Goal: Task Accomplishment & Management: Complete application form

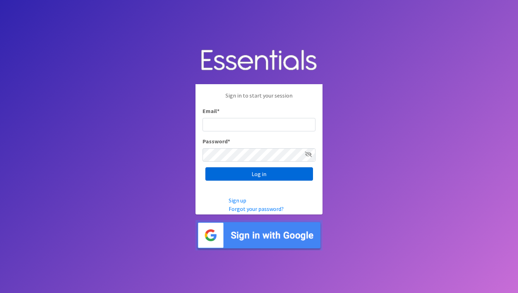
type input "Community@jlabq.org"
click at [274, 172] on input "Log in" at bounding box center [259, 173] width 108 height 13
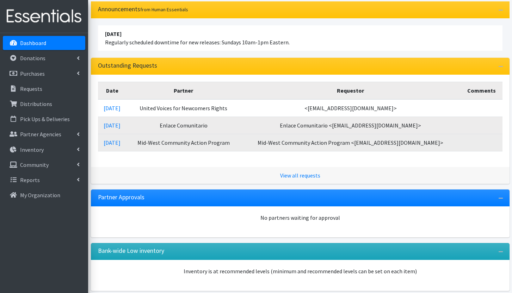
scroll to position [71, 0]
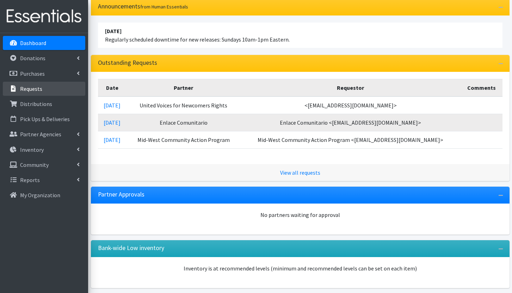
click at [28, 91] on p "Requests" at bounding box center [31, 88] width 22 height 7
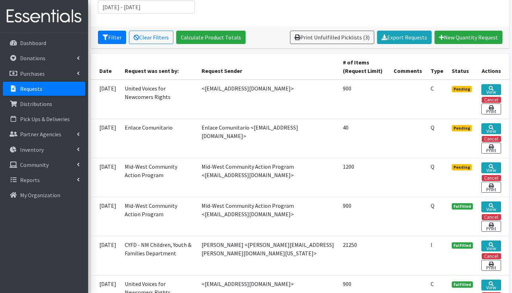
scroll to position [141, 0]
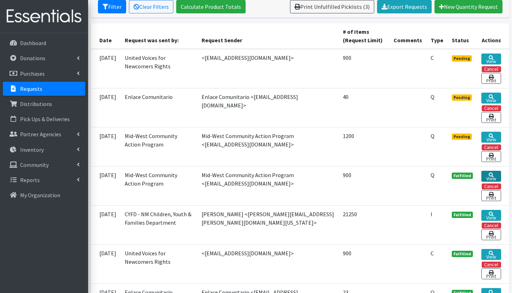
click at [494, 174] on link "View" at bounding box center [492, 176] width 20 height 11
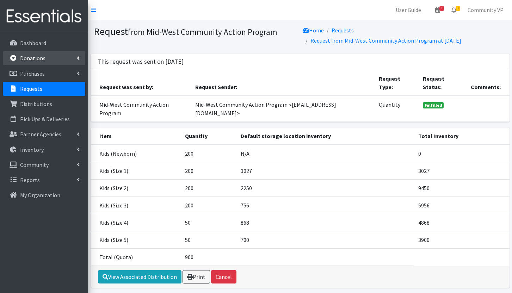
click at [31, 59] on p "Donations" at bounding box center [32, 58] width 25 height 7
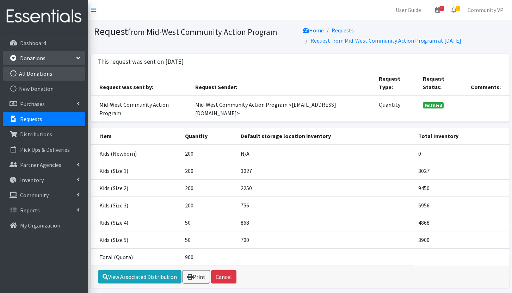
click at [48, 74] on link "All Donations" at bounding box center [44, 74] width 83 height 14
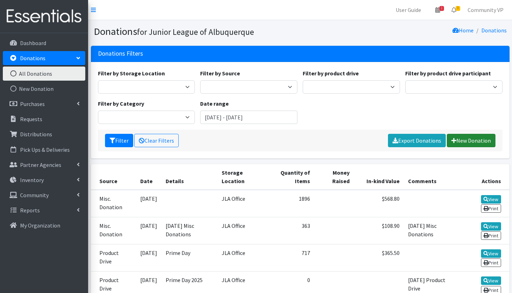
click at [462, 141] on link "New Donation" at bounding box center [471, 140] width 49 height 13
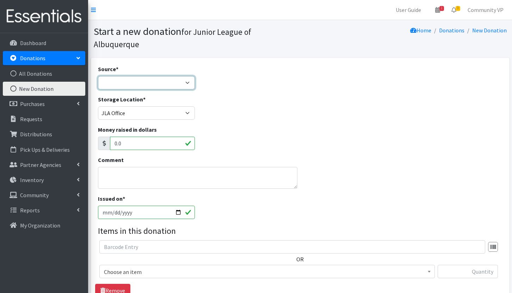
click at [172, 76] on select "Product Drive Manufacturer Donation Site Misc. Donation" at bounding box center [146, 82] width 97 height 13
select select "Product Drive"
click at [98, 76] on select "Product Drive Manufacturer Donation Site Misc. Donation" at bounding box center [146, 82] width 97 height 13
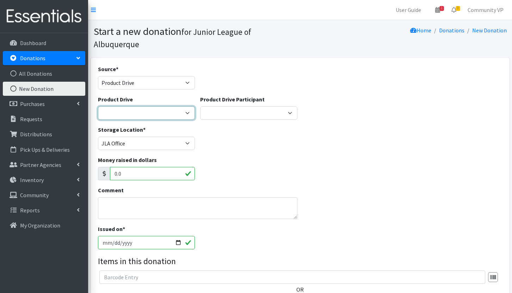
click at [163, 106] on select "AllState Insurance Barre3 Burque Taco Club Carrington College Carrington Colleg…" at bounding box center [146, 112] width 97 height 13
select select
click at [98, 106] on select "AllState Insurance Barre3 Burque Taco Club Carrington College Carrington Colleg…" at bounding box center [146, 112] width 97 height 13
select select
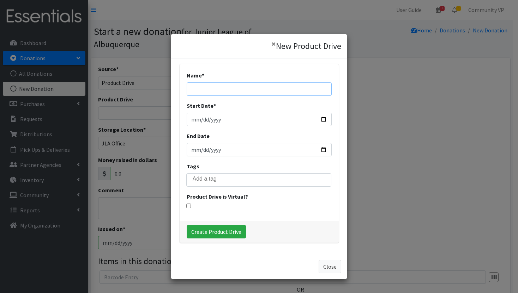
click at [229, 83] on input "Name *" at bounding box center [259, 89] width 145 height 13
type input "Congregation Albert:"
click at [327, 270] on button "Close" at bounding box center [329, 266] width 23 height 13
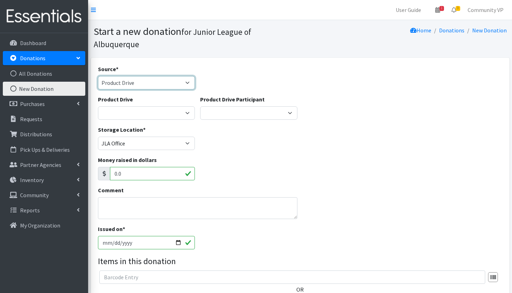
click at [163, 76] on select "Product Drive Manufacturer Donation Site Misc. Donation" at bounding box center [146, 82] width 97 height 13
click at [161, 76] on select "Product Drive Manufacturer Donation Site Misc. Donation" at bounding box center [146, 82] width 97 height 13
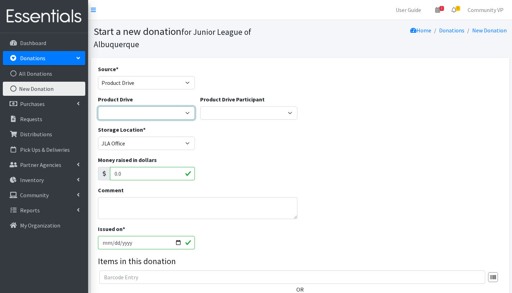
click at [158, 106] on select "AllState Insurance Barre3 Burque Taco Club Carrington College Carrington Colleg…" at bounding box center [146, 112] width 97 height 13
click at [98, 106] on select "AllState Insurance Barre3 Burque Taco Club Carrington College Carrington Colleg…" at bounding box center [146, 112] width 97 height 13
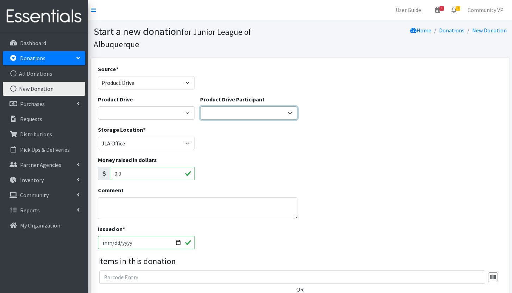
click at [251, 106] on select "North Domingo Baca Drop Off Kendra Scott Amazon Wish List Tricore Manzano Mesa …" at bounding box center [248, 112] width 97 height 13
select select "1391"
click at [200, 106] on select "North Domingo Baca Drop Off Kendra Scott Amazon Wish List Tricore Manzano Mesa …" at bounding box center [248, 112] width 97 height 13
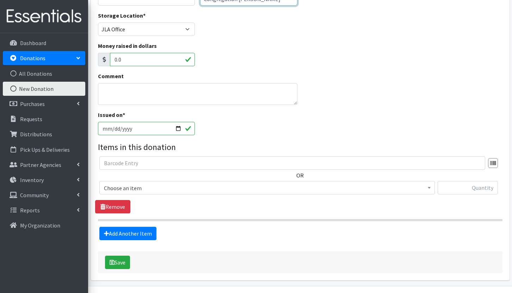
scroll to position [122, 0]
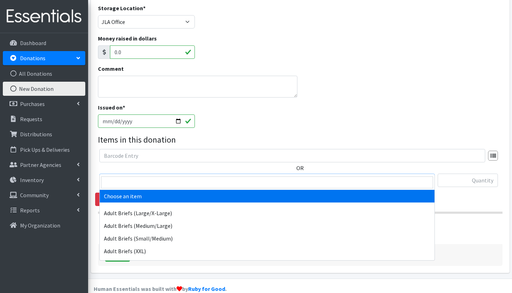
click at [141, 176] on span "Choose an item" at bounding box center [267, 181] width 326 height 10
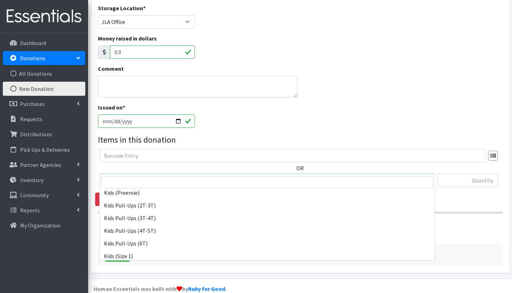
scroll to position [317, 0]
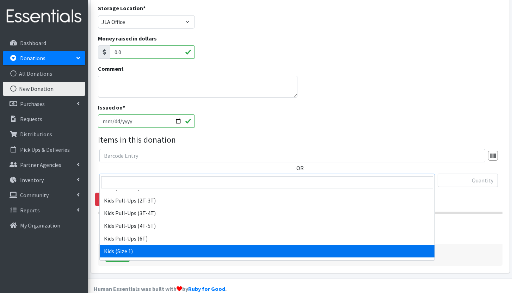
select select "8146"
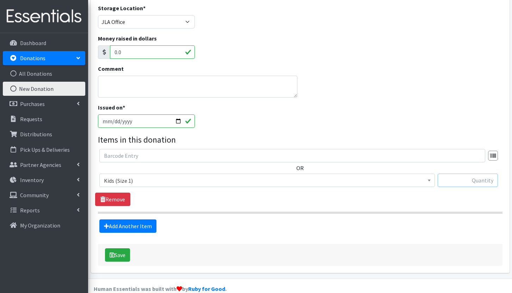
click at [462, 174] on input "text" at bounding box center [468, 180] width 60 height 13
type input "108"
click at [145, 220] on link "Add Another Item" at bounding box center [127, 226] width 57 height 13
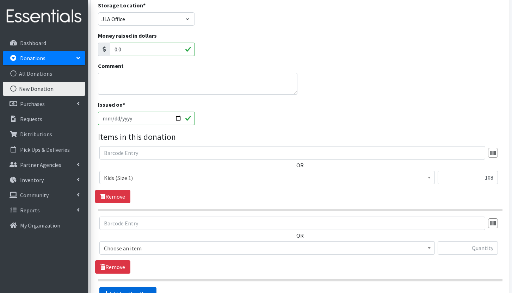
scroll to position [192, 0]
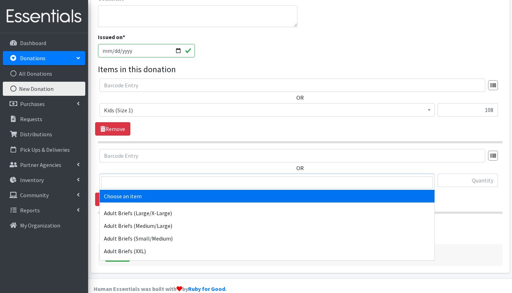
click at [136, 174] on span "Choose an item" at bounding box center [267, 180] width 336 height 13
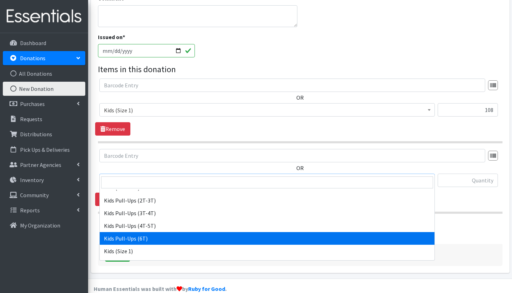
scroll to position [353, 0]
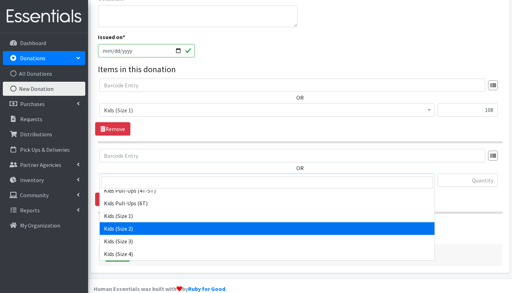
select select "8148"
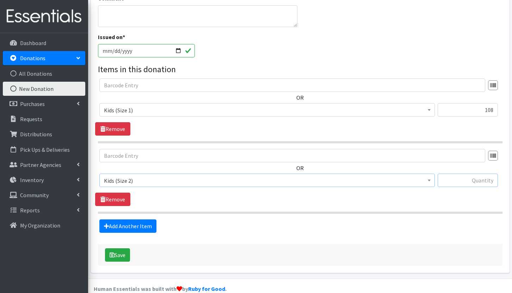
click at [474, 174] on input "text" at bounding box center [468, 180] width 60 height 13
type input "162"
click at [146, 220] on link "Add Another Item" at bounding box center [127, 226] width 57 height 13
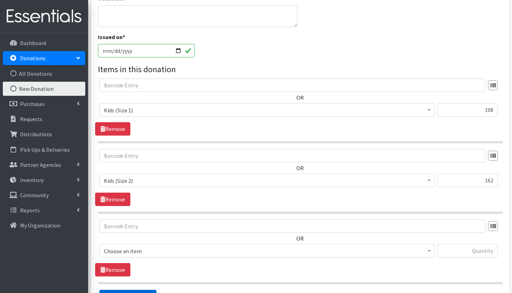
scroll to position [263, 0]
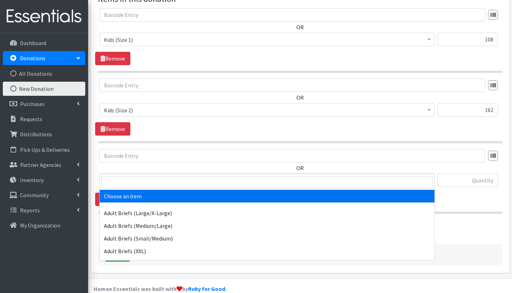
click at [134, 176] on span "Choose an item" at bounding box center [267, 181] width 326 height 10
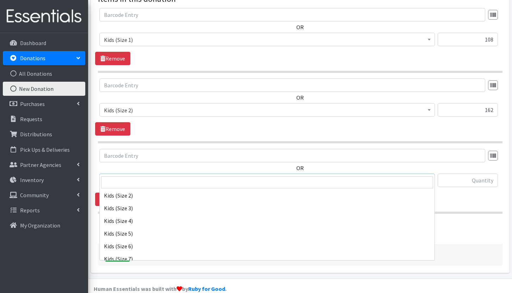
scroll to position [388, 0]
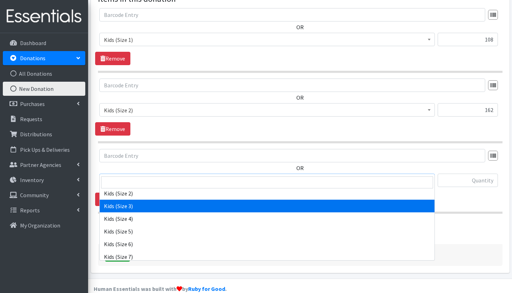
select select "8153"
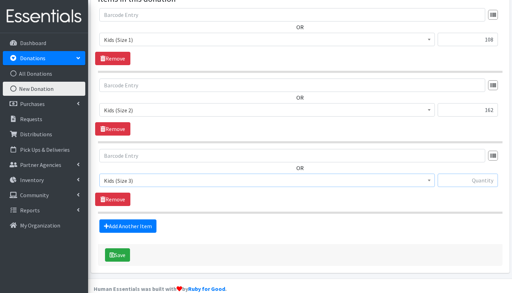
click at [469, 174] on input "text" at bounding box center [468, 180] width 60 height 13
type input "31"
click at [124, 220] on link "Add Another Item" at bounding box center [127, 226] width 57 height 13
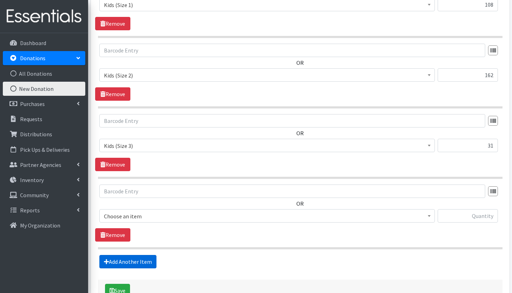
scroll to position [333, 0]
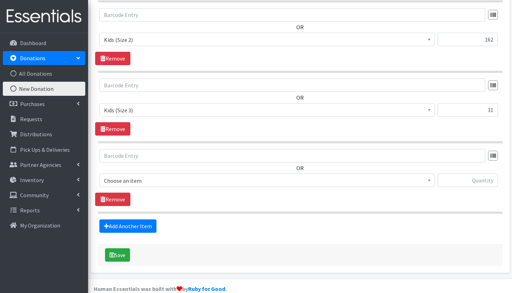
click at [129, 176] on span "Choose an item" at bounding box center [267, 181] width 326 height 10
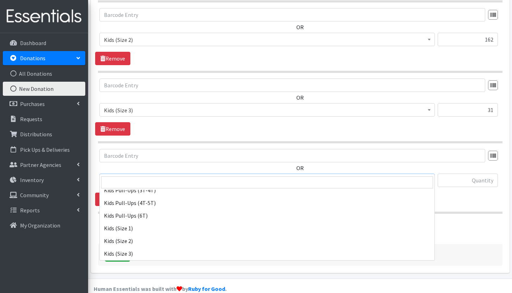
scroll to position [353, 0]
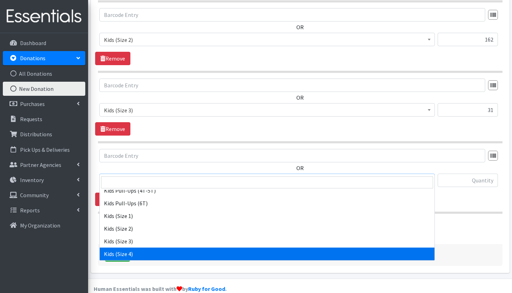
select select "8160"
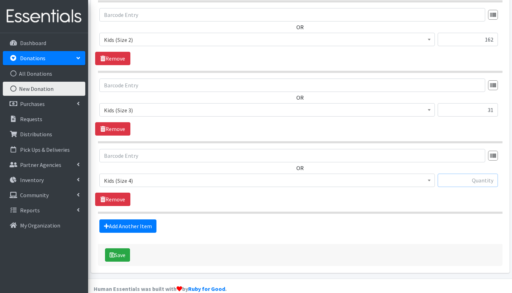
click at [458, 174] on input "text" at bounding box center [468, 180] width 60 height 13
type input "18"
click at [141, 220] on link "Add Another Item" at bounding box center [127, 226] width 57 height 13
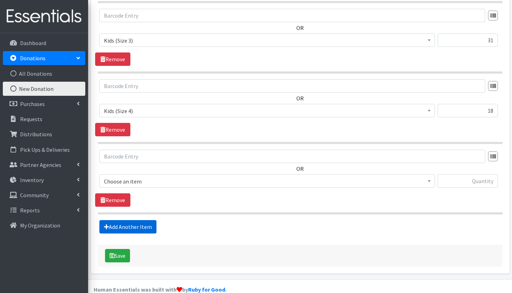
scroll to position [404, 0]
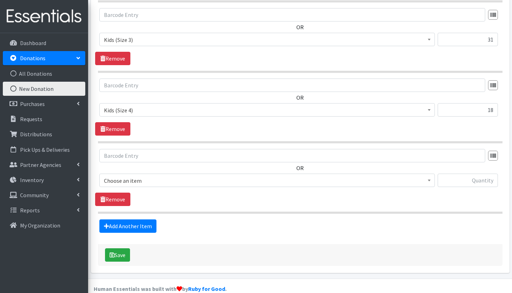
click at [336, 176] on span "Choose an item" at bounding box center [267, 181] width 326 height 10
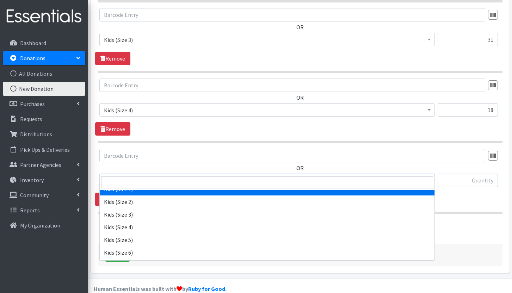
scroll to position [388, 0]
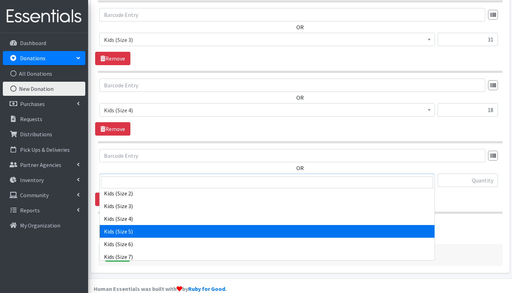
select select "8158"
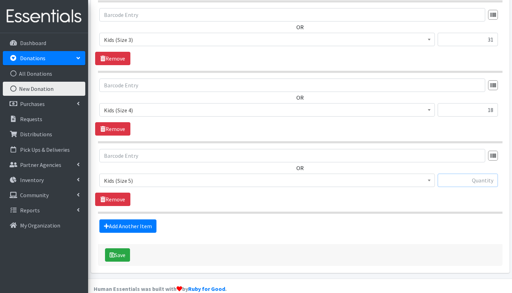
click at [453, 174] on input "text" at bounding box center [468, 180] width 60 height 13
type input "51"
click at [140, 220] on link "Add Another Item" at bounding box center [127, 226] width 57 height 13
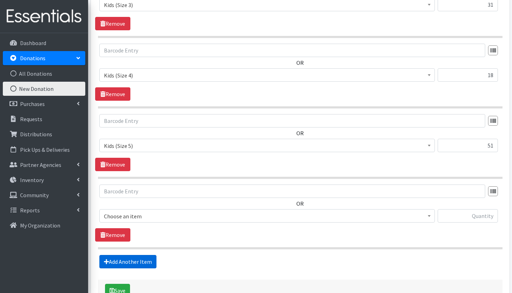
scroll to position [474, 0]
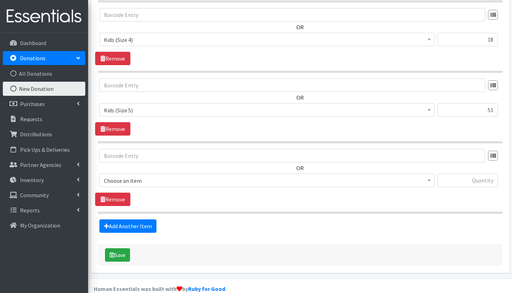
click at [128, 176] on span "Choose an item" at bounding box center [267, 181] width 326 height 10
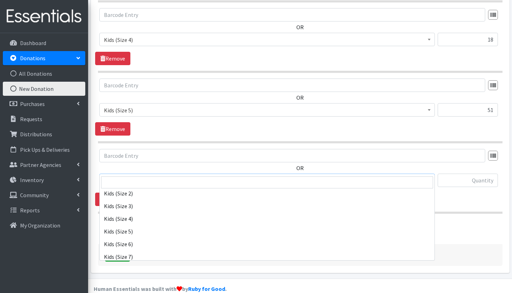
scroll to position [379, 0]
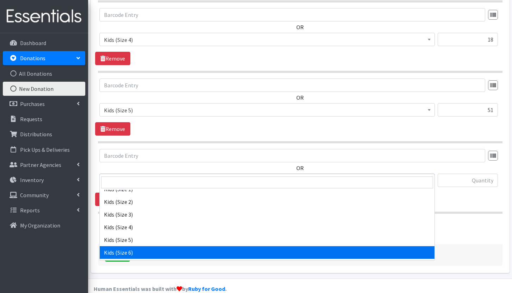
select select "8159"
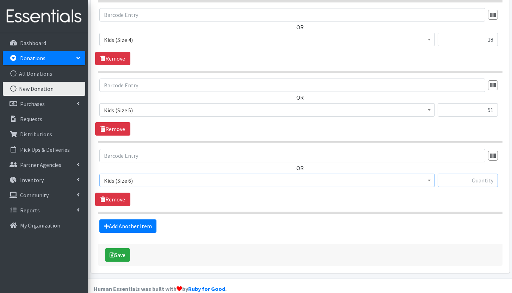
click at [460, 174] on input "text" at bounding box center [468, 180] width 60 height 13
type input "20"
click at [127, 220] on link "Add Another Item" at bounding box center [127, 226] width 57 height 13
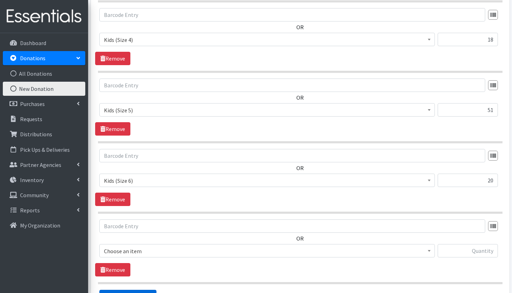
scroll to position [545, 0]
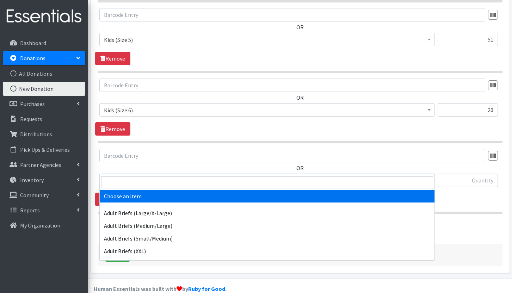
click at [148, 176] on span "Choose an item" at bounding box center [267, 181] width 326 height 10
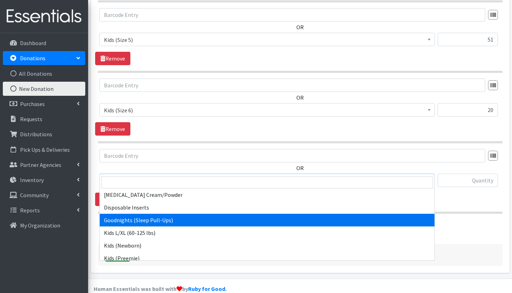
scroll to position [317, 0]
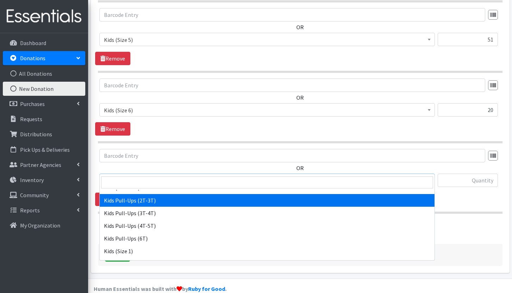
select select "8165"
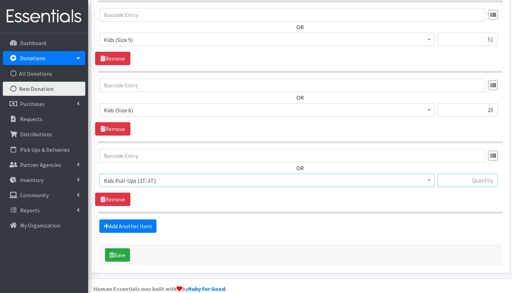
click at [463, 174] on input "text" at bounding box center [468, 180] width 60 height 13
type input "26"
click at [148, 220] on link "Add Another Item" at bounding box center [127, 226] width 57 height 13
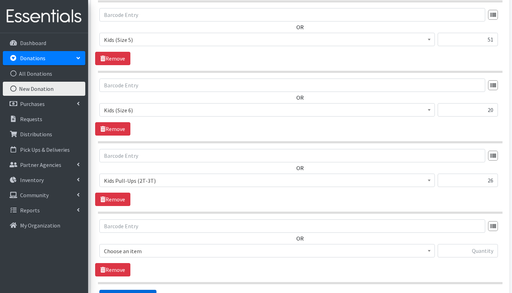
scroll to position [615, 0]
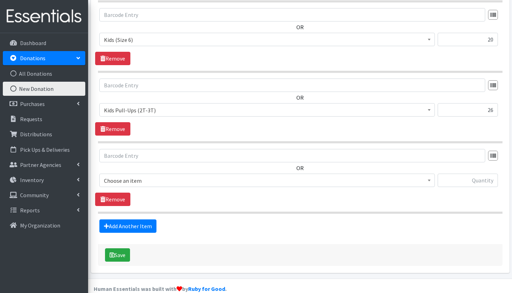
click at [138, 176] on span "Choose an item" at bounding box center [267, 181] width 326 height 10
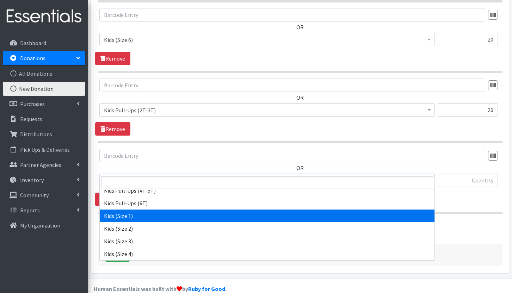
scroll to position [556, 0]
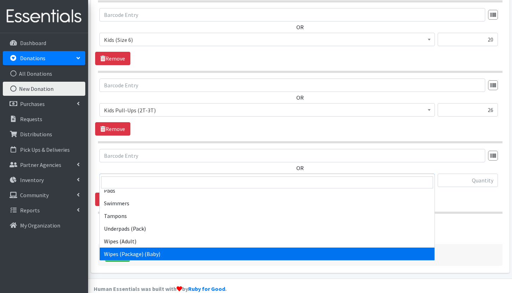
select select "8154"
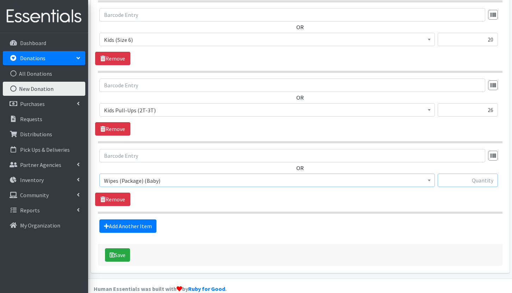
click at [482, 174] on input "text" at bounding box center [468, 180] width 60 height 13
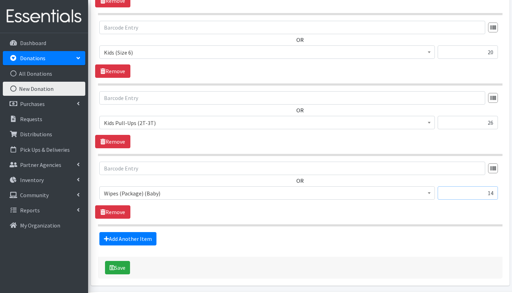
scroll to position [615, 0]
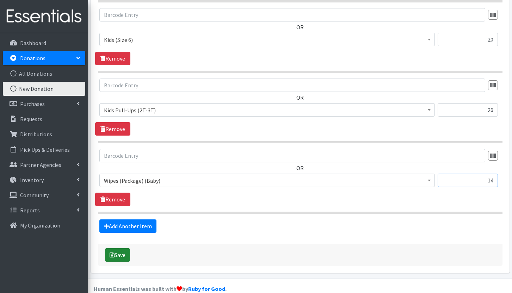
type input "14"
click at [121, 249] on button "Save" at bounding box center [117, 255] width 25 height 13
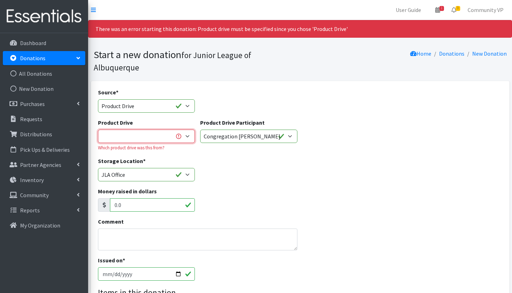
click at [154, 130] on select "AllState Insurance Barre3 Burque Taco Club Carrington College Carrington Colleg…" at bounding box center [146, 136] width 97 height 13
select select "2823"
click at [98, 130] on select "AllState Insurance Barre3 Burque Taco Club Carrington College Carrington Colleg…" at bounding box center [146, 136] width 97 height 13
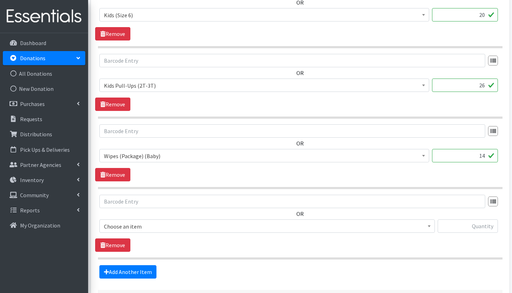
scroll to position [717, 0]
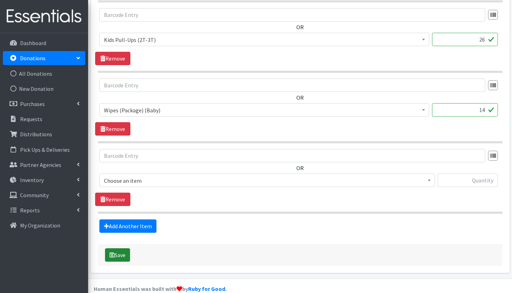
click at [118, 249] on button "Save" at bounding box center [117, 255] width 25 height 13
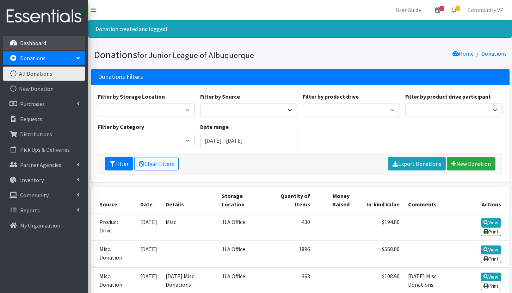
click at [40, 44] on p "Dashboard" at bounding box center [33, 42] width 26 height 7
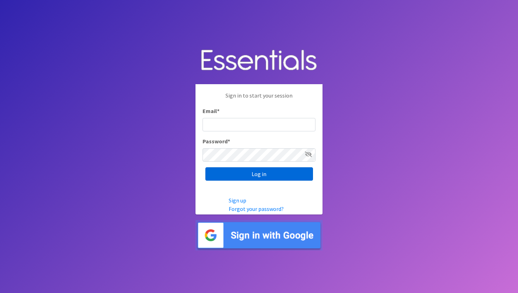
type input "Community@jlabq.org"
click at [261, 177] on input "Log in" at bounding box center [259, 173] width 108 height 13
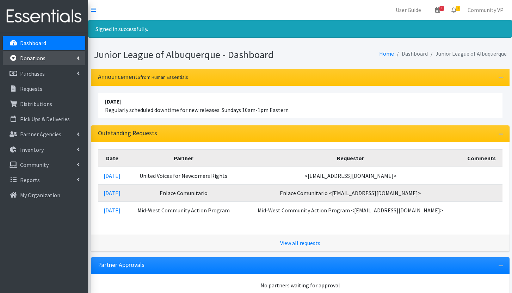
click at [42, 56] on p "Donations" at bounding box center [32, 58] width 25 height 7
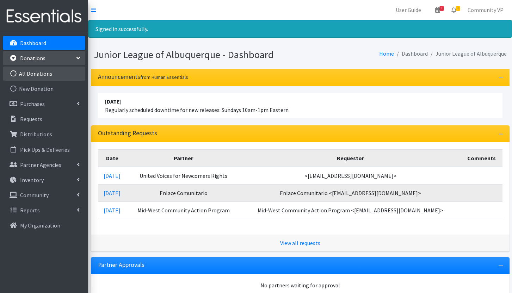
click at [52, 79] on link "All Donations" at bounding box center [44, 74] width 83 height 14
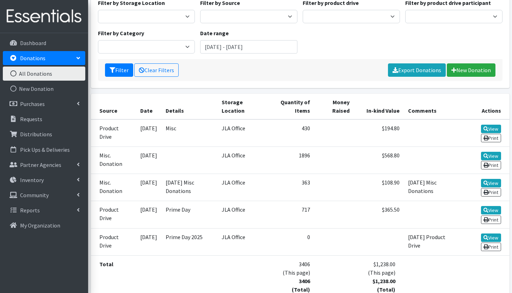
scroll to position [106, 0]
